Goal: Navigation & Orientation: Find specific page/section

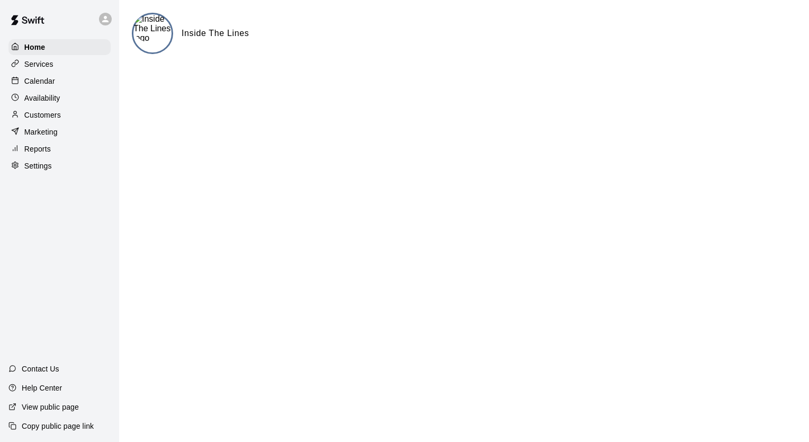
click at [28, 67] on p "Services" at bounding box center [38, 64] width 29 height 11
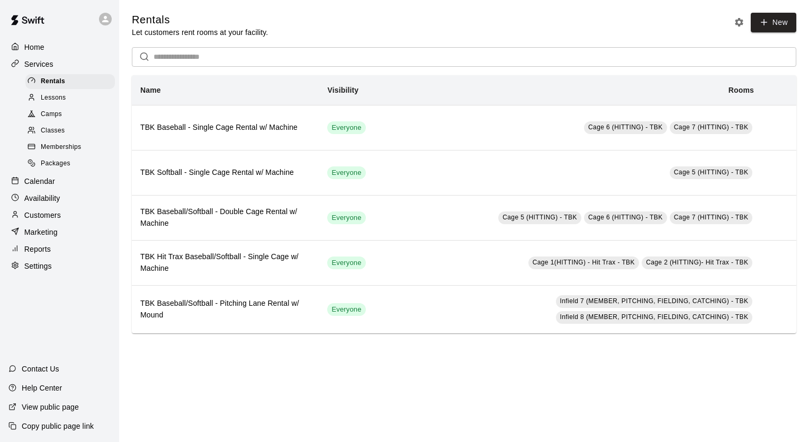
click at [48, 46] on div "Home" at bounding box center [59, 47] width 102 height 16
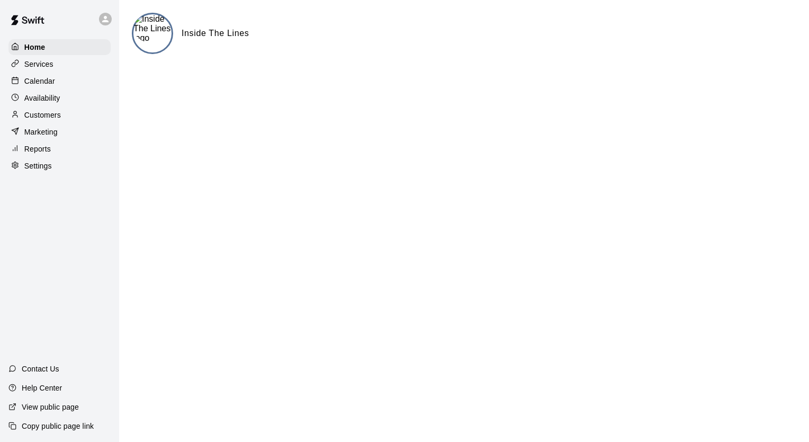
click at [102, 23] on icon at bounding box center [106, 19] width 10 height 10
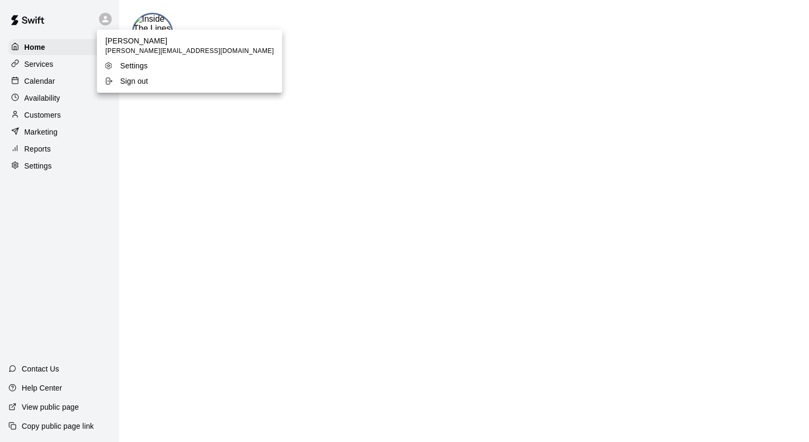
click at [50, 22] on div at bounding box center [404, 221] width 809 height 442
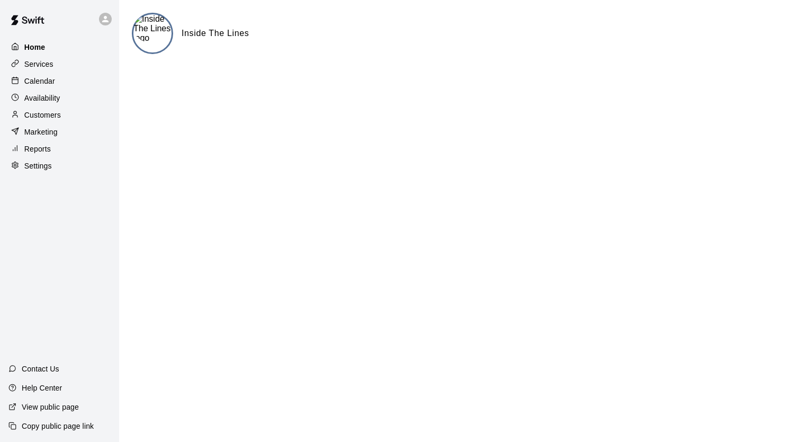
click at [43, 50] on p "Home" at bounding box center [34, 47] width 21 height 11
click at [83, 64] on div "Services" at bounding box center [59, 64] width 102 height 16
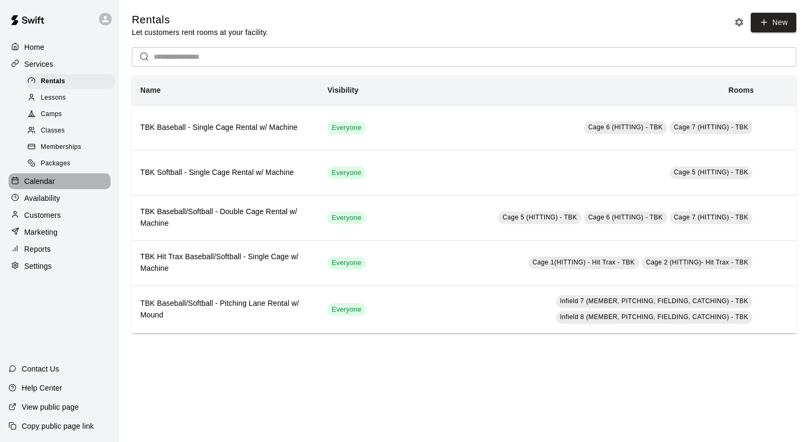
click at [56, 189] on div "Calendar" at bounding box center [59, 181] width 102 height 16
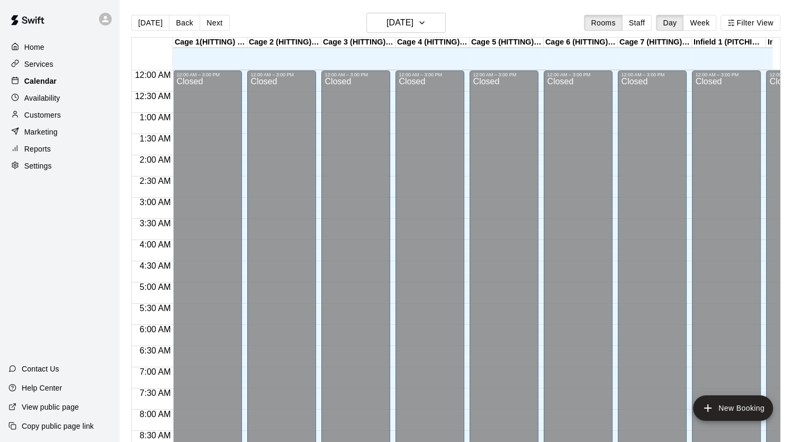
scroll to position [601, 0]
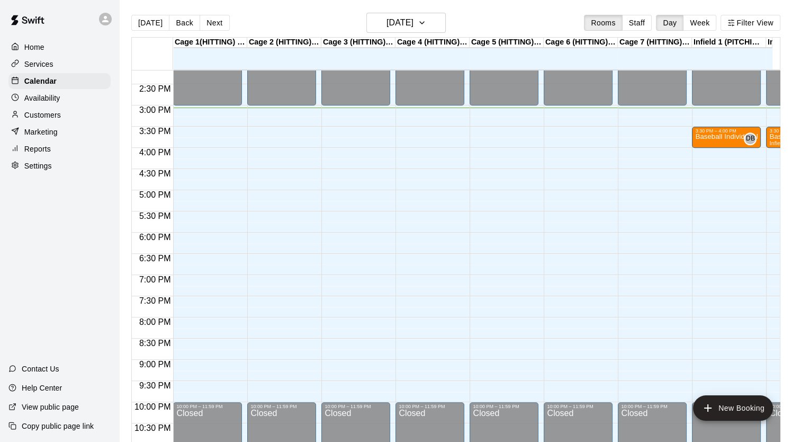
click at [154, 266] on div "6:30 PM" at bounding box center [152, 261] width 41 height 15
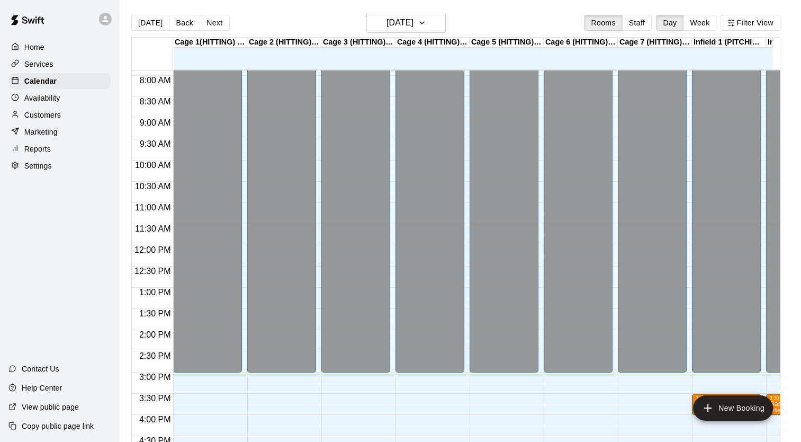
scroll to position [333, 0]
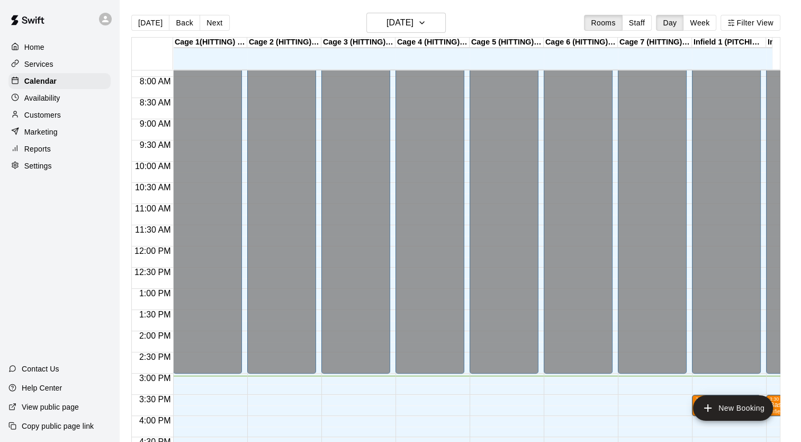
click at [72, 109] on div "Home Services Calendar Availability Customers Marketing Reports Settings" at bounding box center [59, 106] width 119 height 137
click at [65, 105] on div "Availability" at bounding box center [59, 98] width 102 height 16
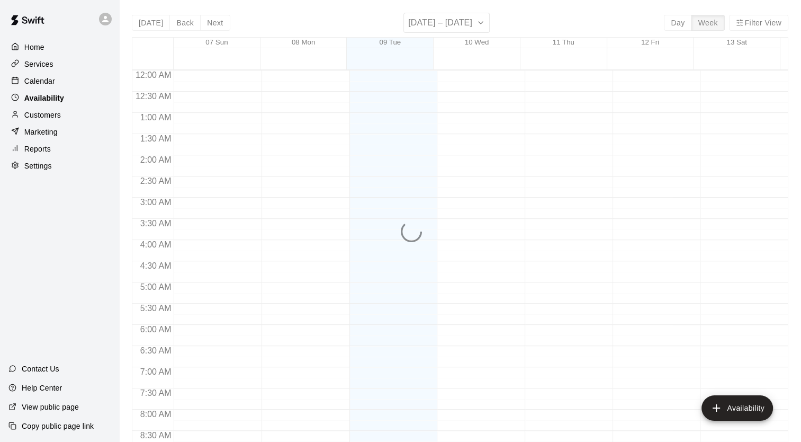
scroll to position [632, 0]
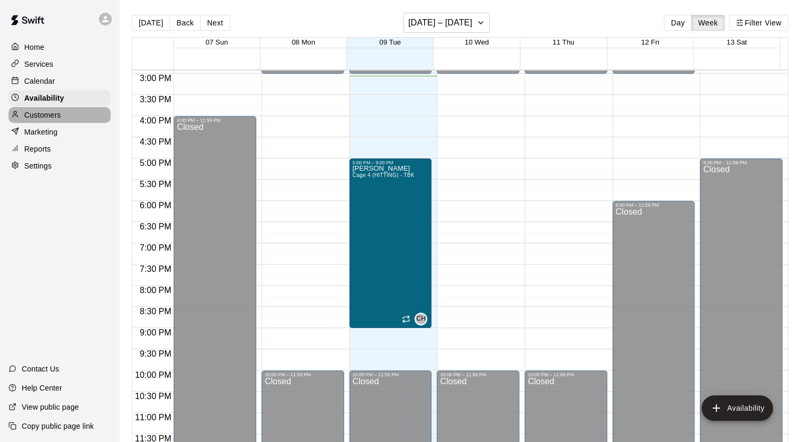
click at [79, 123] on div "Customers" at bounding box center [59, 115] width 102 height 16
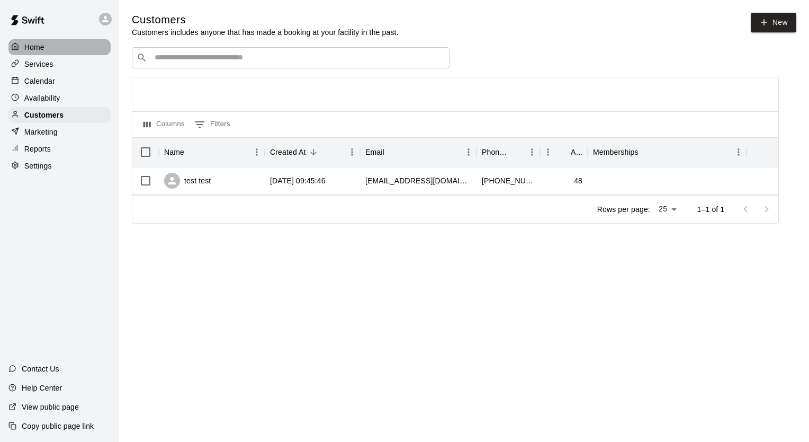
click at [41, 54] on div "Home" at bounding box center [59, 47] width 102 height 16
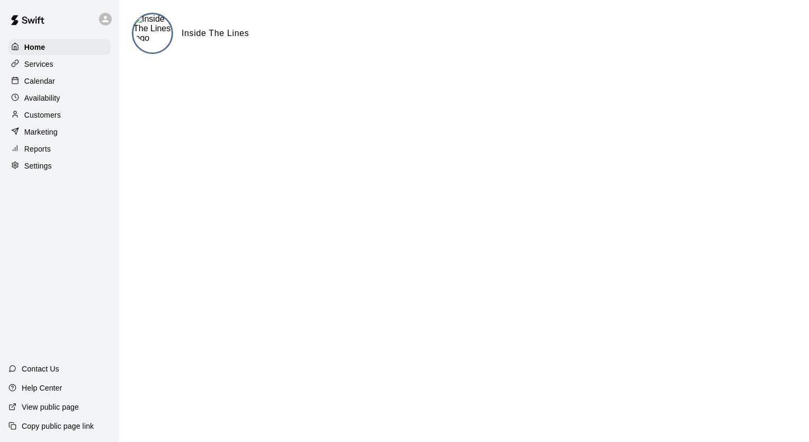
click at [41, 67] on p "Services" at bounding box center [38, 64] width 29 height 11
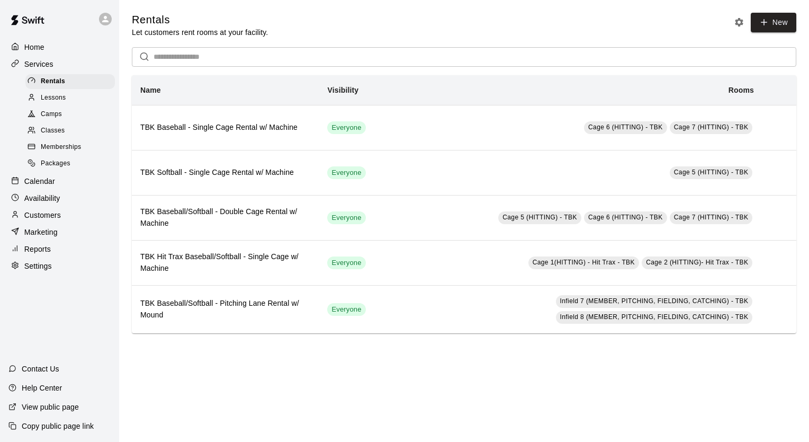
click at [56, 105] on div "Lessons" at bounding box center [70, 98] width 90 height 15
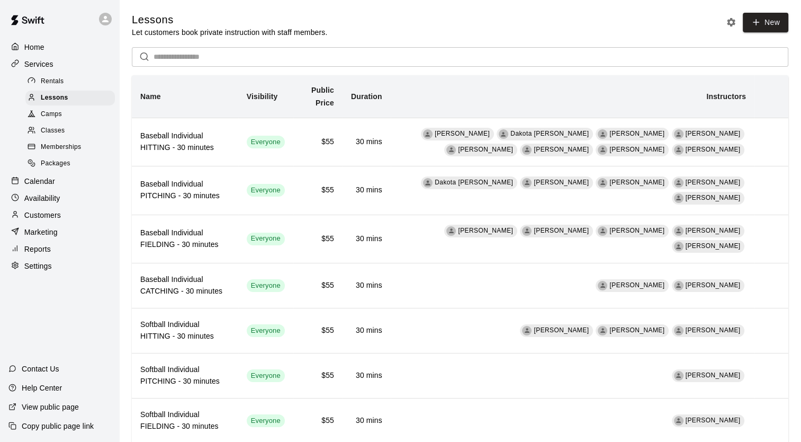
click at [60, 122] on div "Camps" at bounding box center [70, 114] width 90 height 15
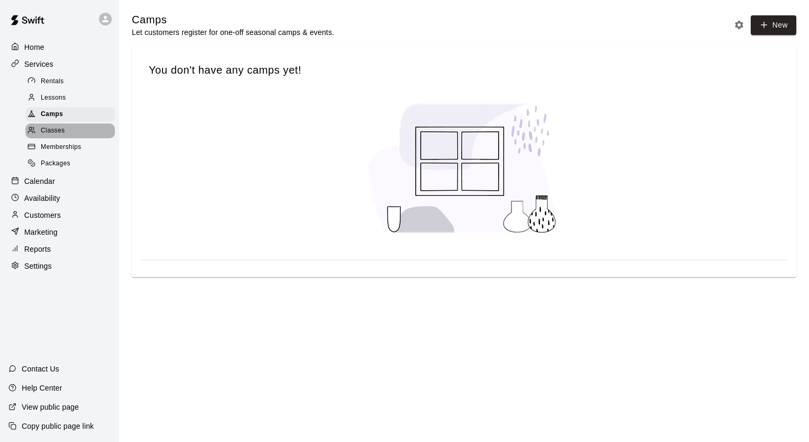
click at [64, 138] on div "Classes" at bounding box center [70, 130] width 90 height 15
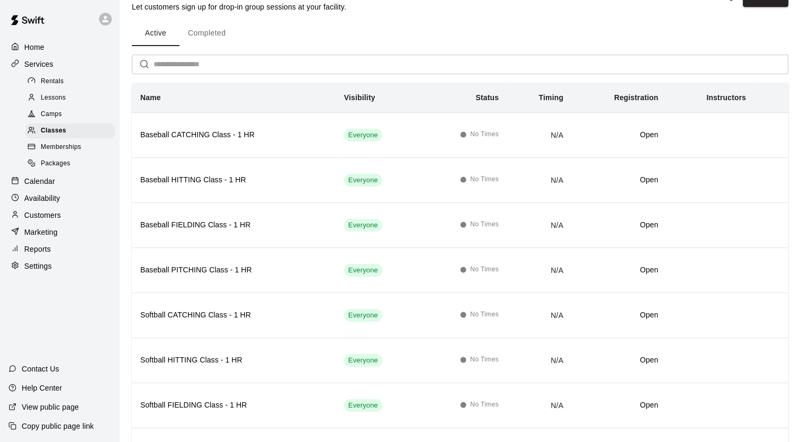
scroll to position [24, 0]
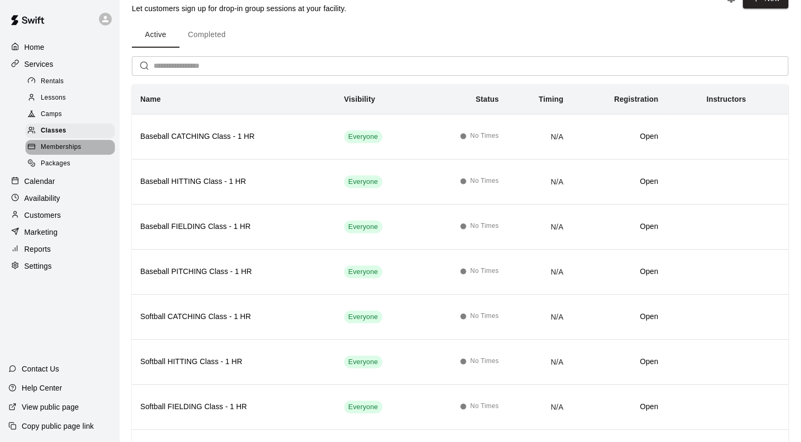
click at [79, 155] on div "Memberships" at bounding box center [70, 147] width 90 height 15
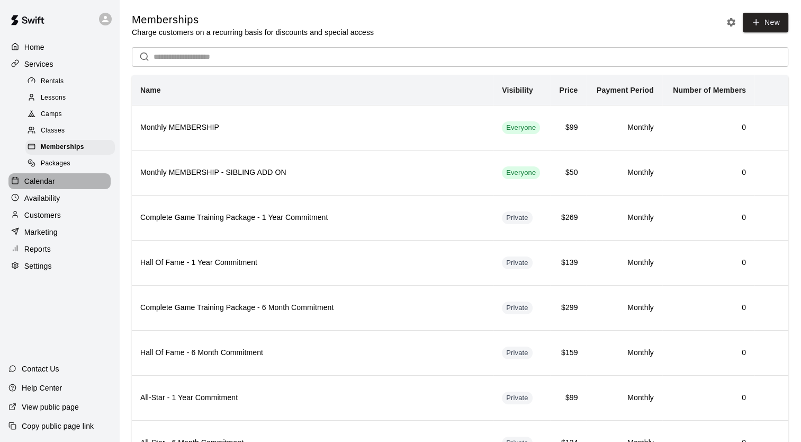
click at [70, 187] on div "Calendar" at bounding box center [59, 181] width 102 height 16
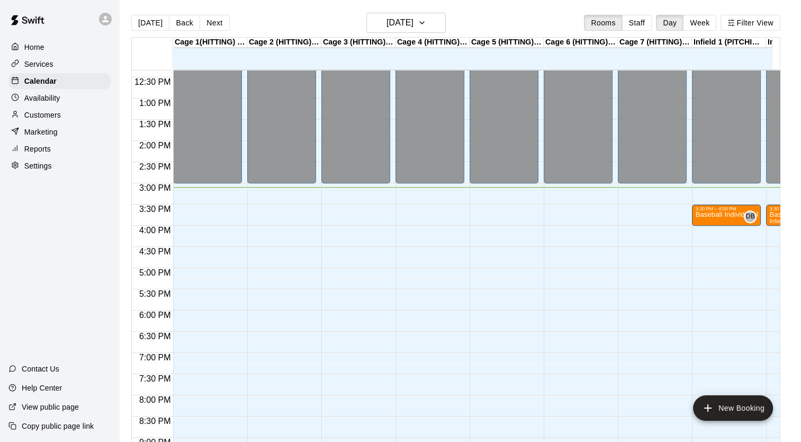
scroll to position [529, 0]
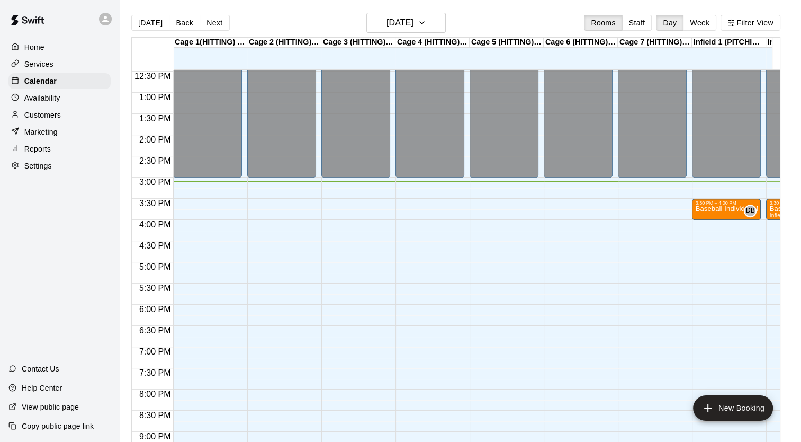
click at [66, 50] on div "Home" at bounding box center [59, 47] width 102 height 16
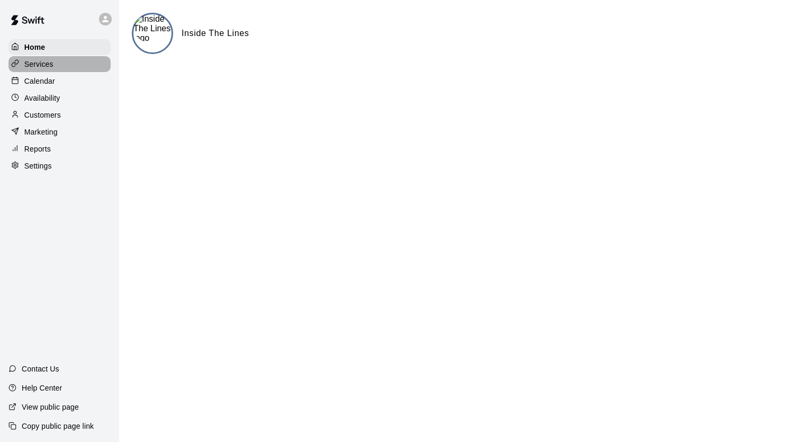
click at [63, 69] on div "Services" at bounding box center [59, 64] width 102 height 16
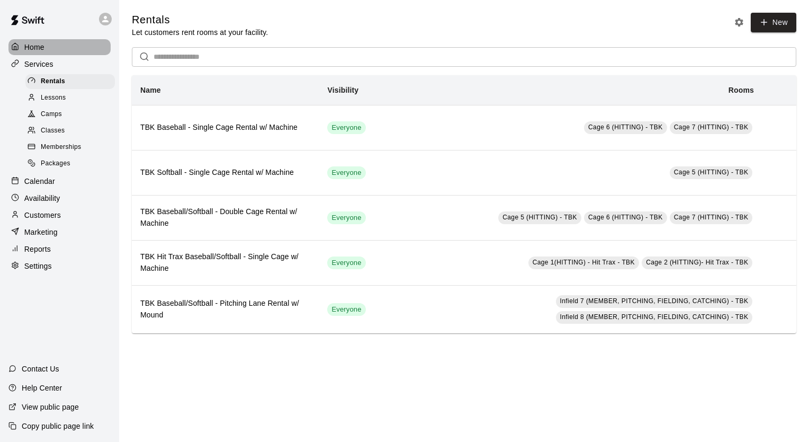
click at [78, 55] on div "Home" at bounding box center [59, 47] width 102 height 16
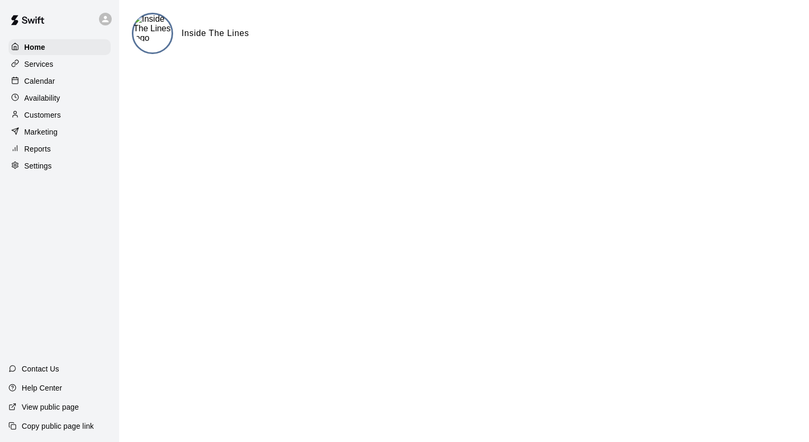
click at [78, 65] on div "Services" at bounding box center [59, 64] width 102 height 16
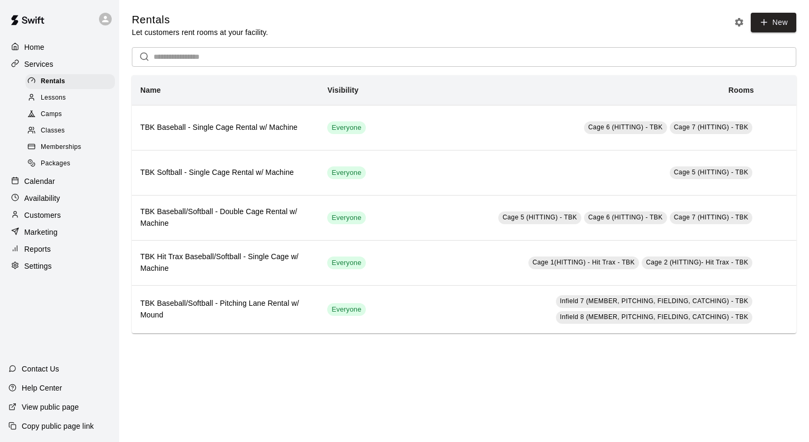
click at [53, 206] on div "Availability" at bounding box center [59, 198] width 102 height 16
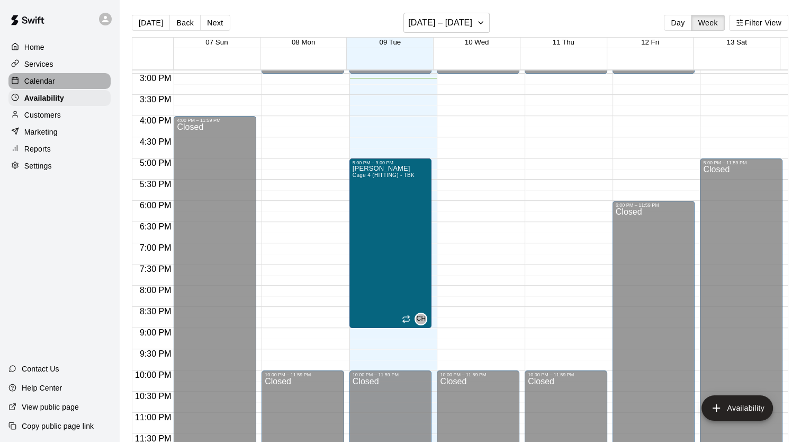
click at [50, 86] on p "Calendar" at bounding box center [39, 81] width 31 height 11
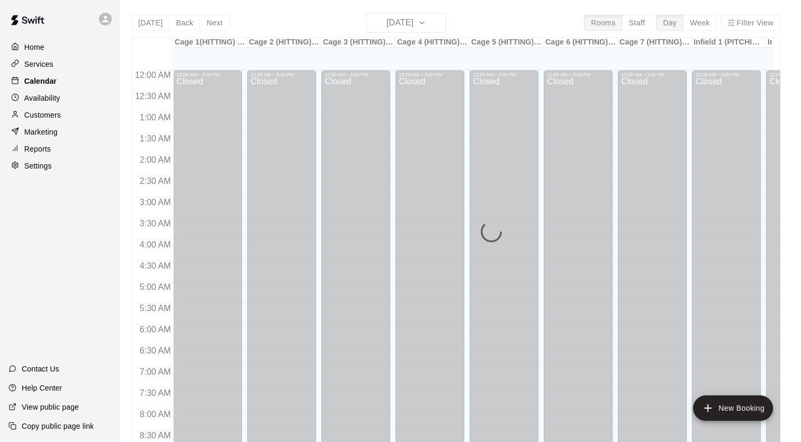
scroll to position [601, 0]
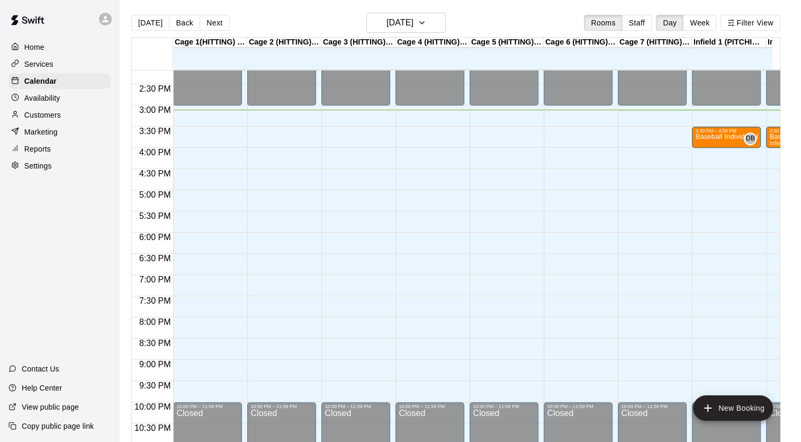
click at [524, 22] on div "[DATE] Back [DATE][DATE] Rooms Staff Day Week Filter View" at bounding box center [455, 25] width 649 height 24
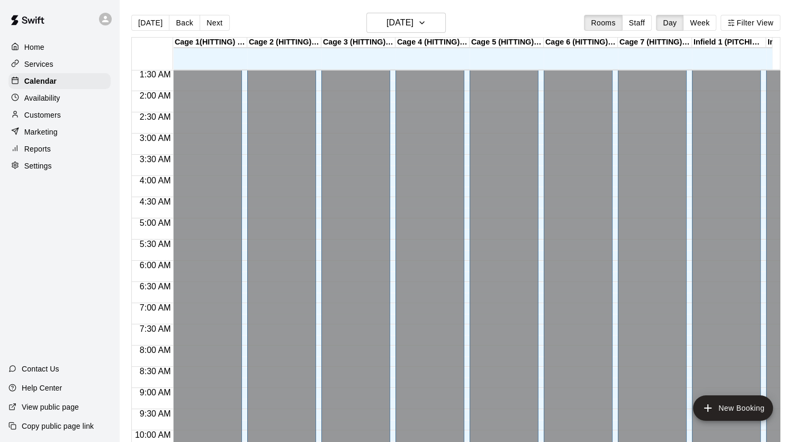
scroll to position [0, 0]
click at [637, 28] on button "Staff" at bounding box center [637, 23] width 30 height 16
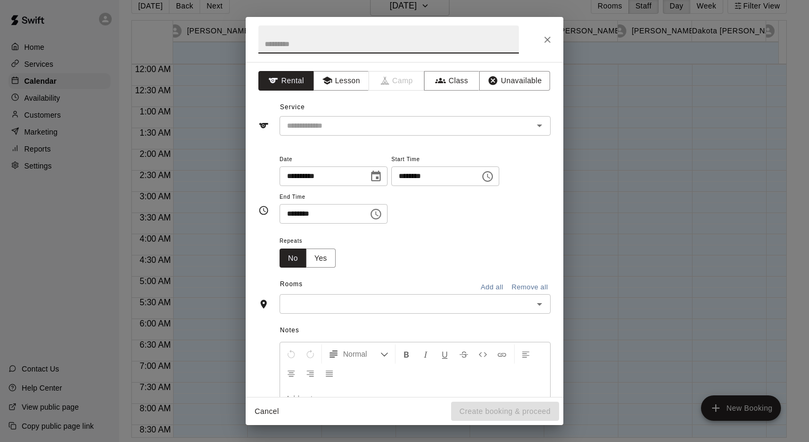
click at [555, 42] on button "Close" at bounding box center [547, 39] width 19 height 19
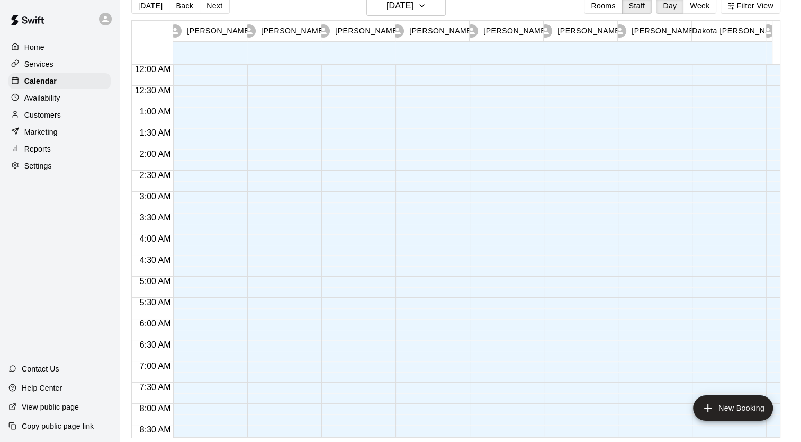
click at [70, 168] on div "Settings" at bounding box center [59, 166] width 102 height 16
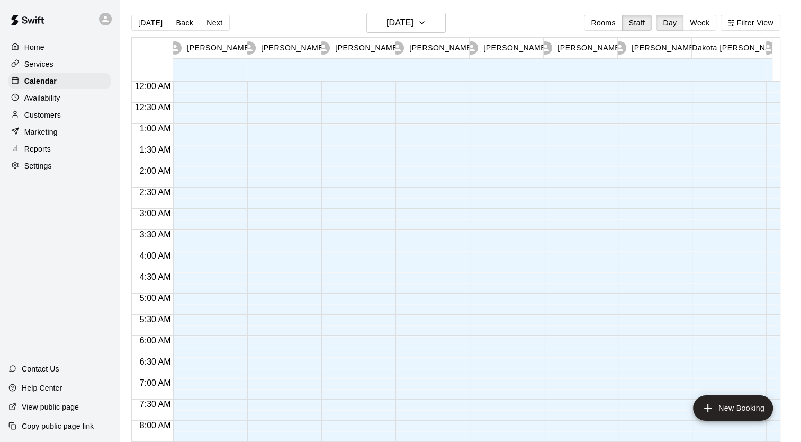
select select "**"
